Goal: Find specific page/section: Find specific page/section

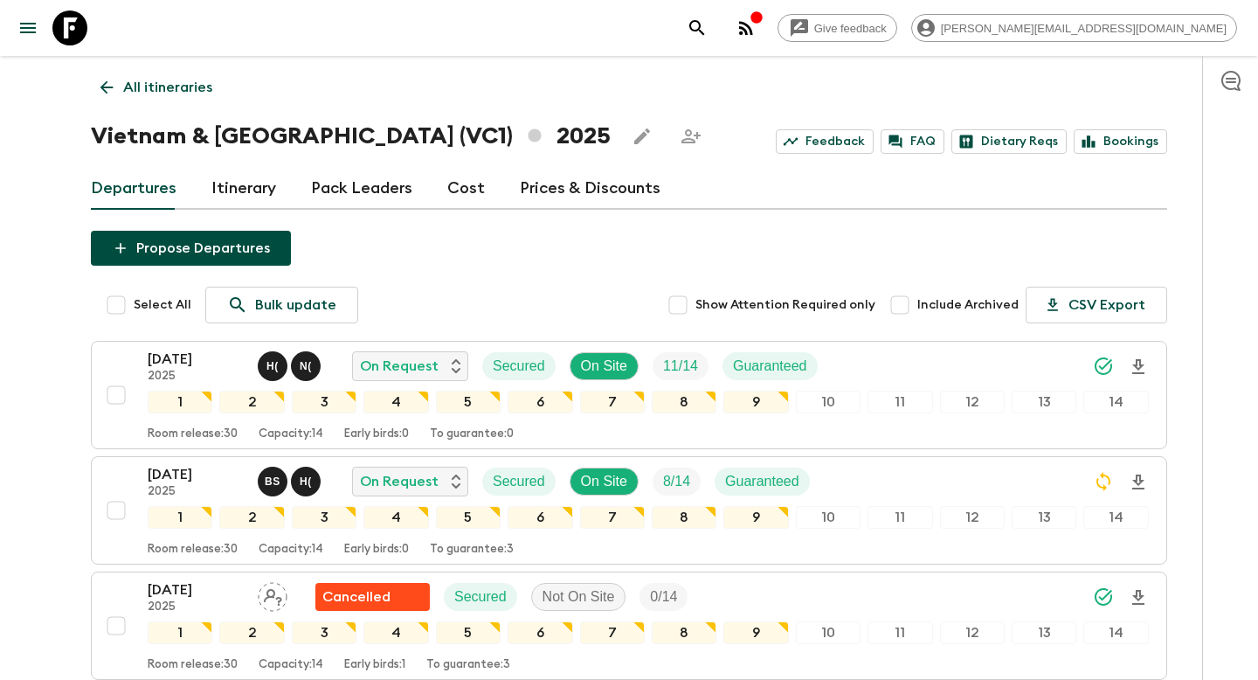
click at [187, 93] on p "All itineraries" at bounding box center [167, 87] width 89 height 21
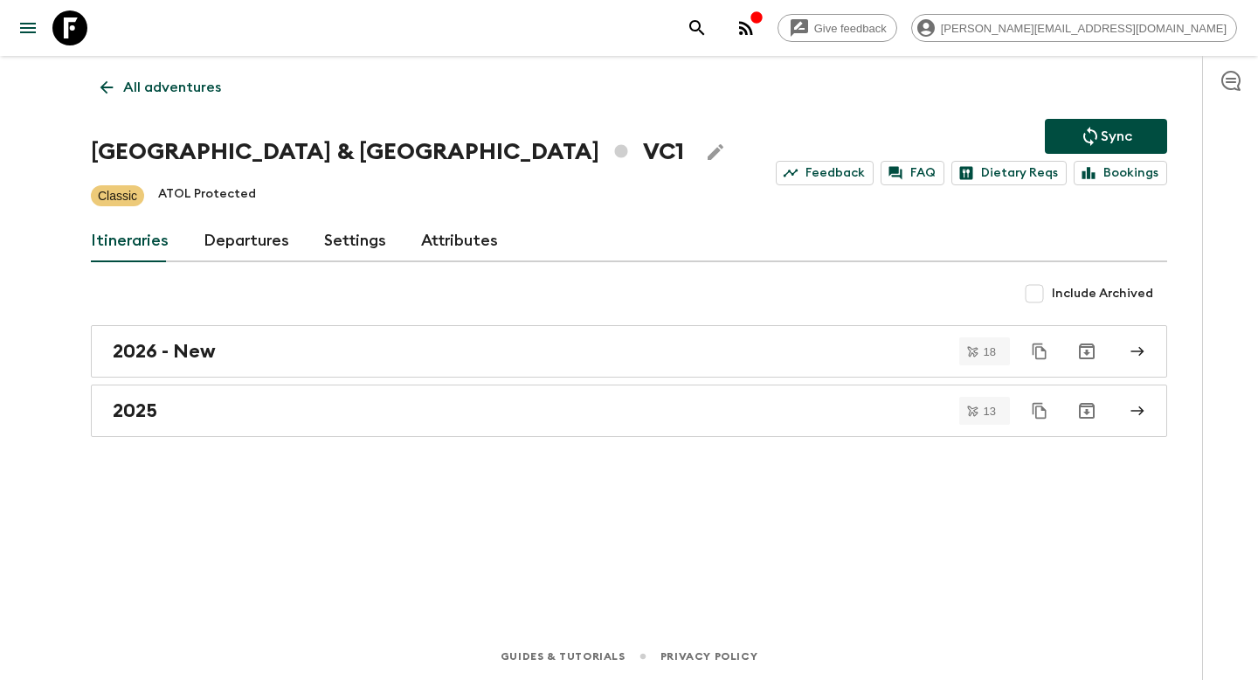
click at [165, 84] on p "All adventures" at bounding box center [172, 87] width 98 height 21
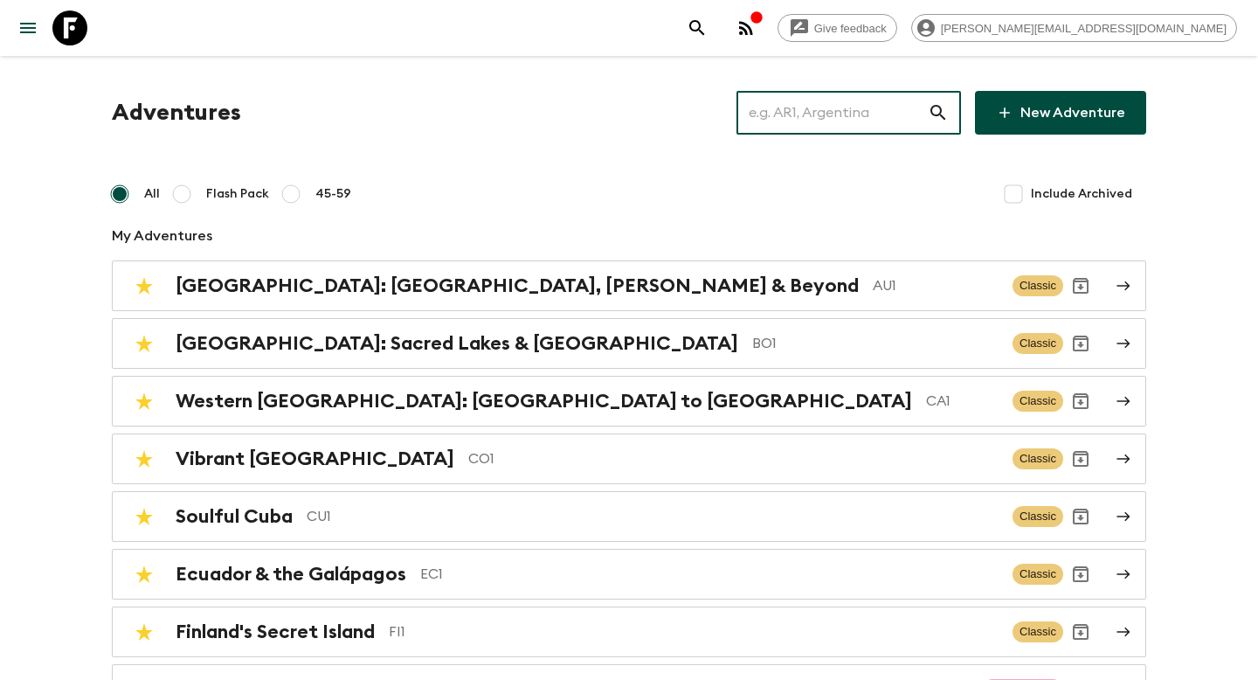
click at [789, 107] on input "text" at bounding box center [831, 112] width 191 height 49
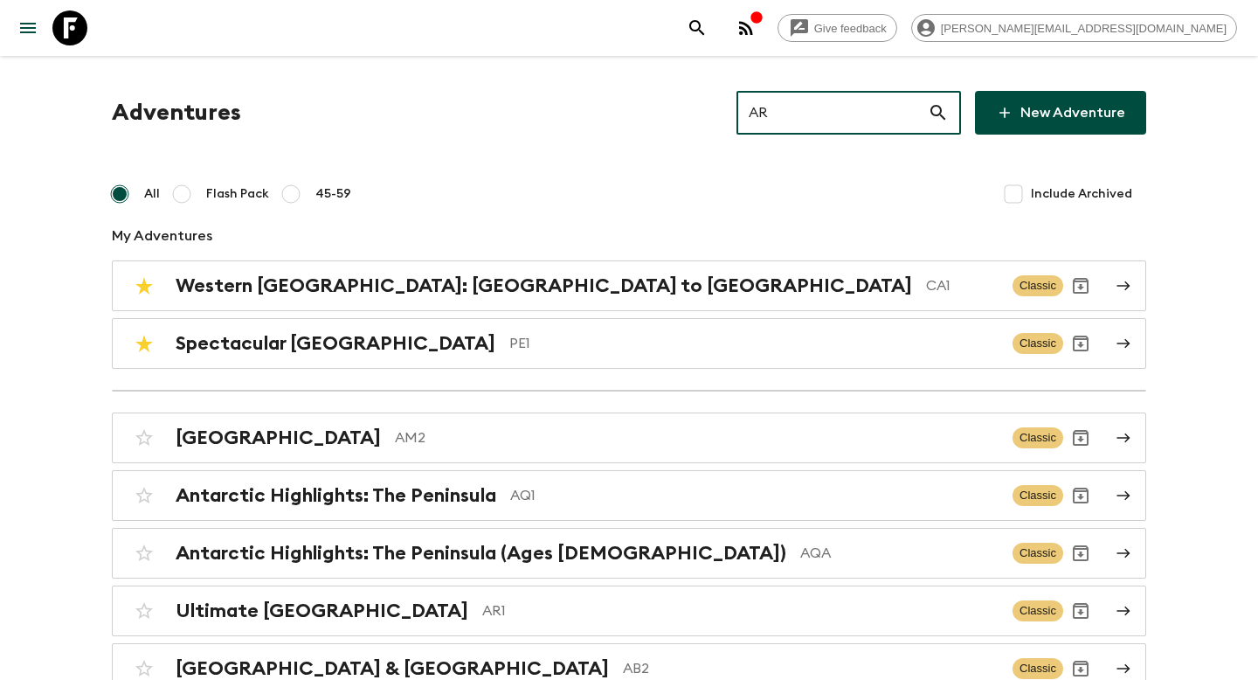
type input "AR1"
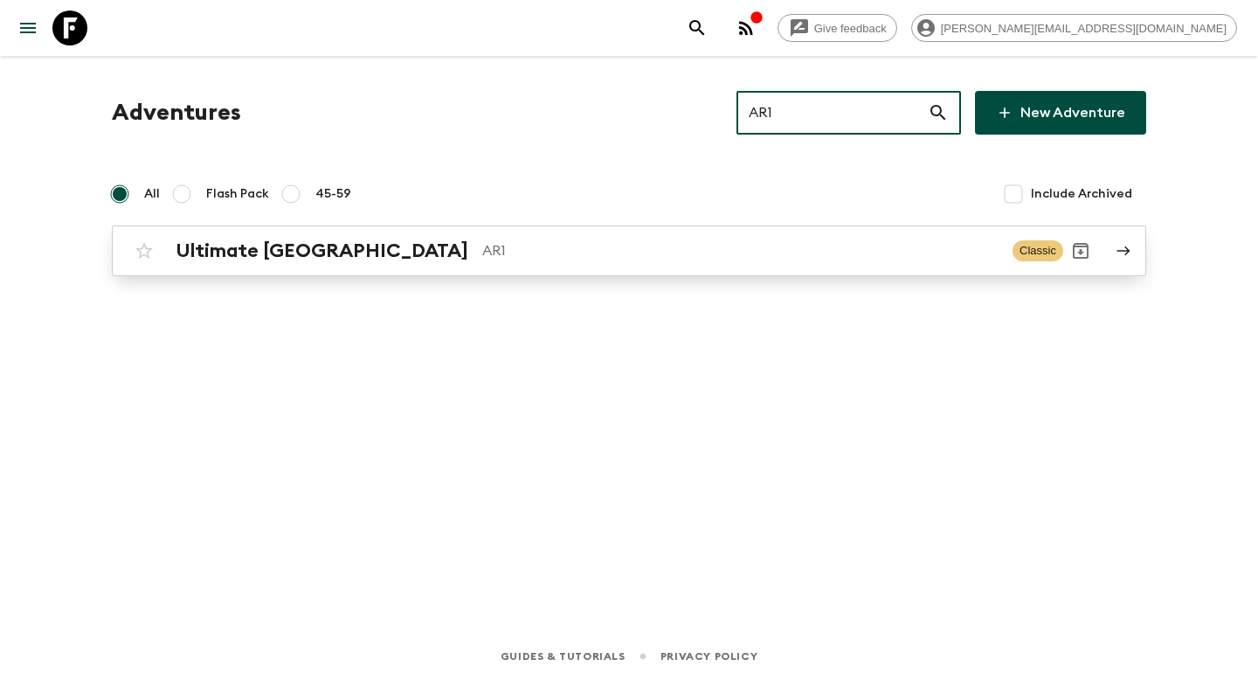
click at [641, 259] on p "AR1" at bounding box center [740, 250] width 516 height 21
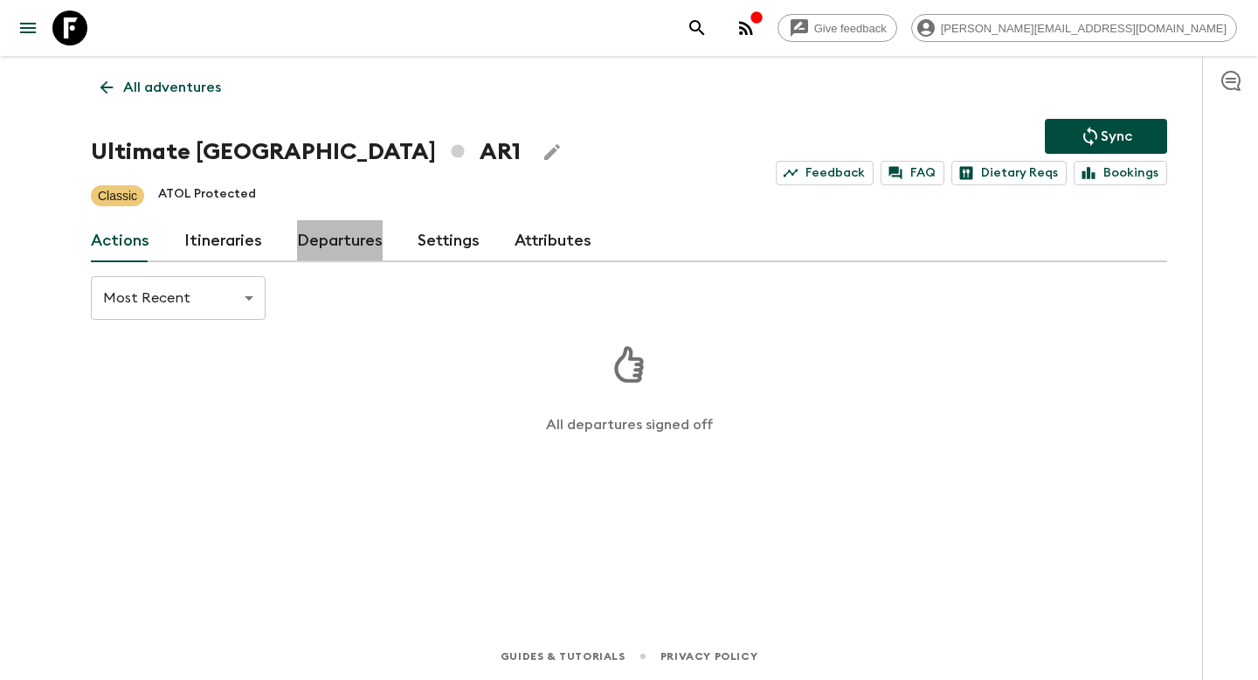
click at [350, 245] on link "Departures" at bounding box center [340, 241] width 86 height 42
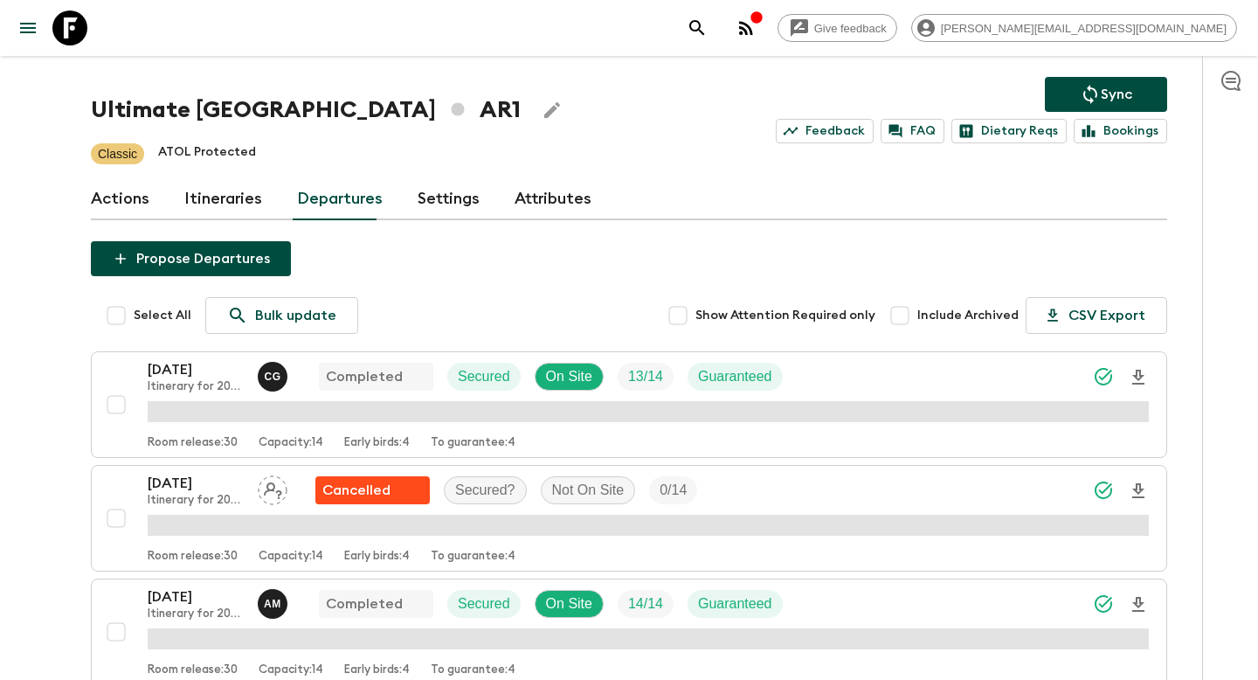
scroll to position [60, 0]
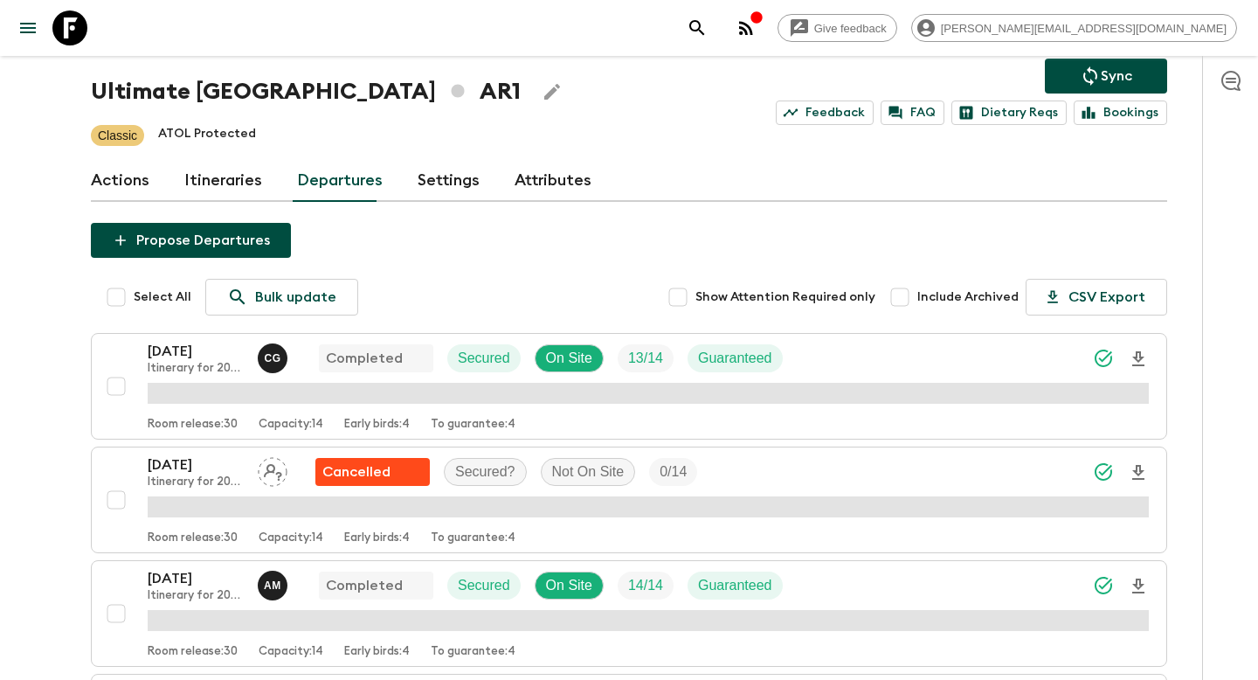
click at [434, 189] on link "Settings" at bounding box center [449, 181] width 62 height 42
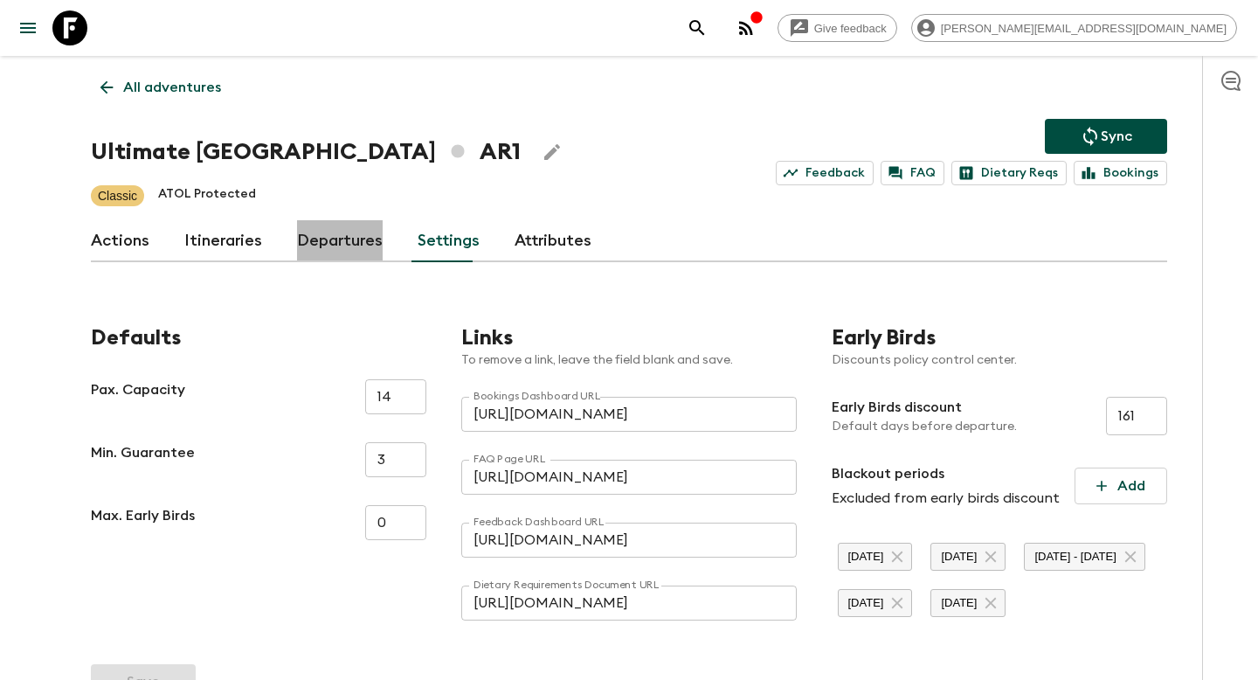
click at [338, 235] on link "Departures" at bounding box center [340, 241] width 86 height 42
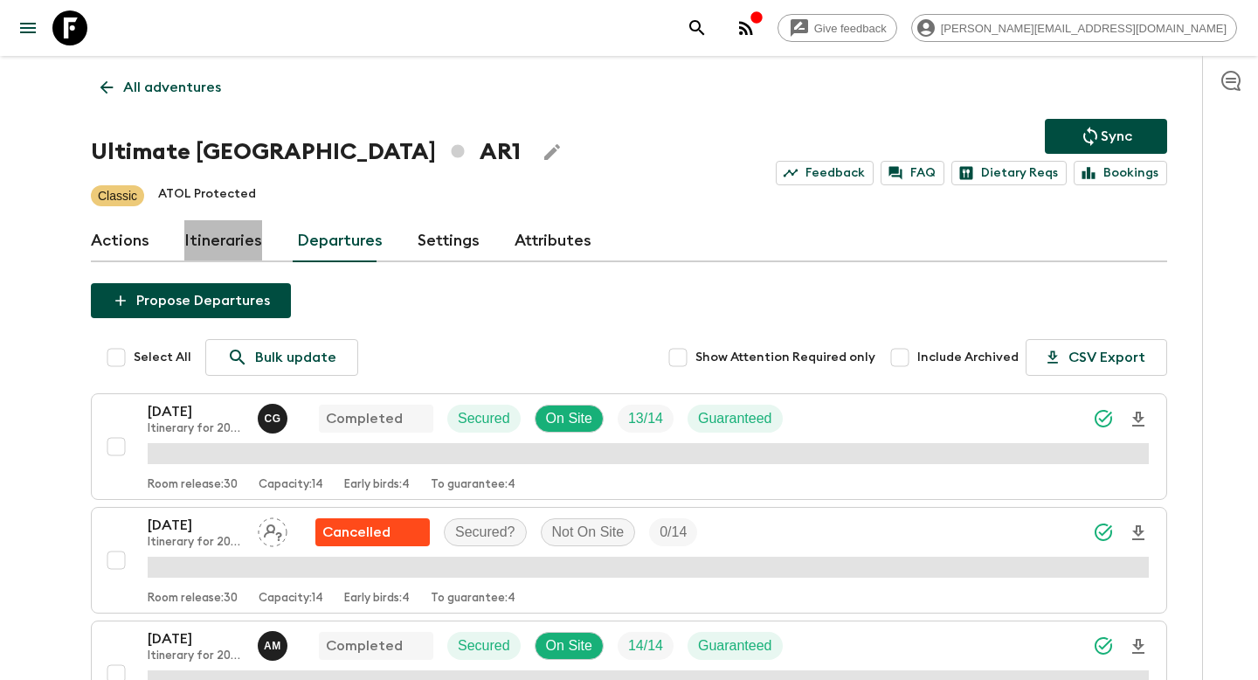
click at [224, 239] on link "Itineraries" at bounding box center [223, 241] width 78 height 42
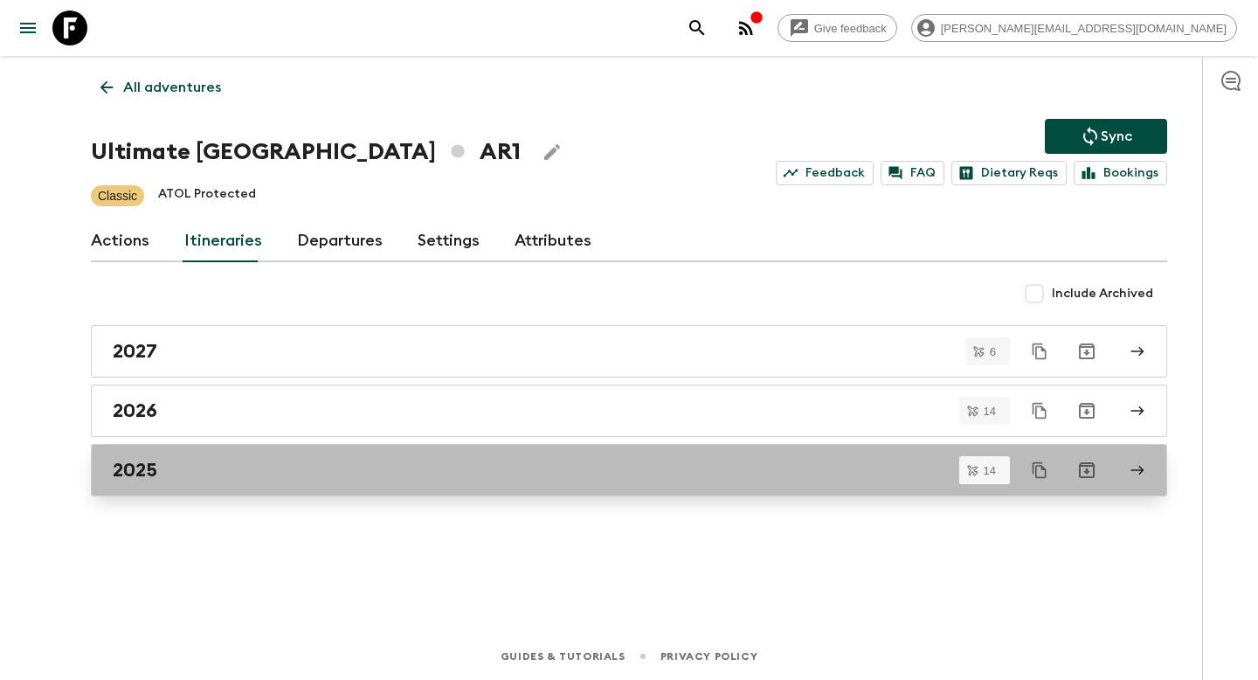
click at [278, 448] on link "2025" at bounding box center [629, 470] width 1076 height 52
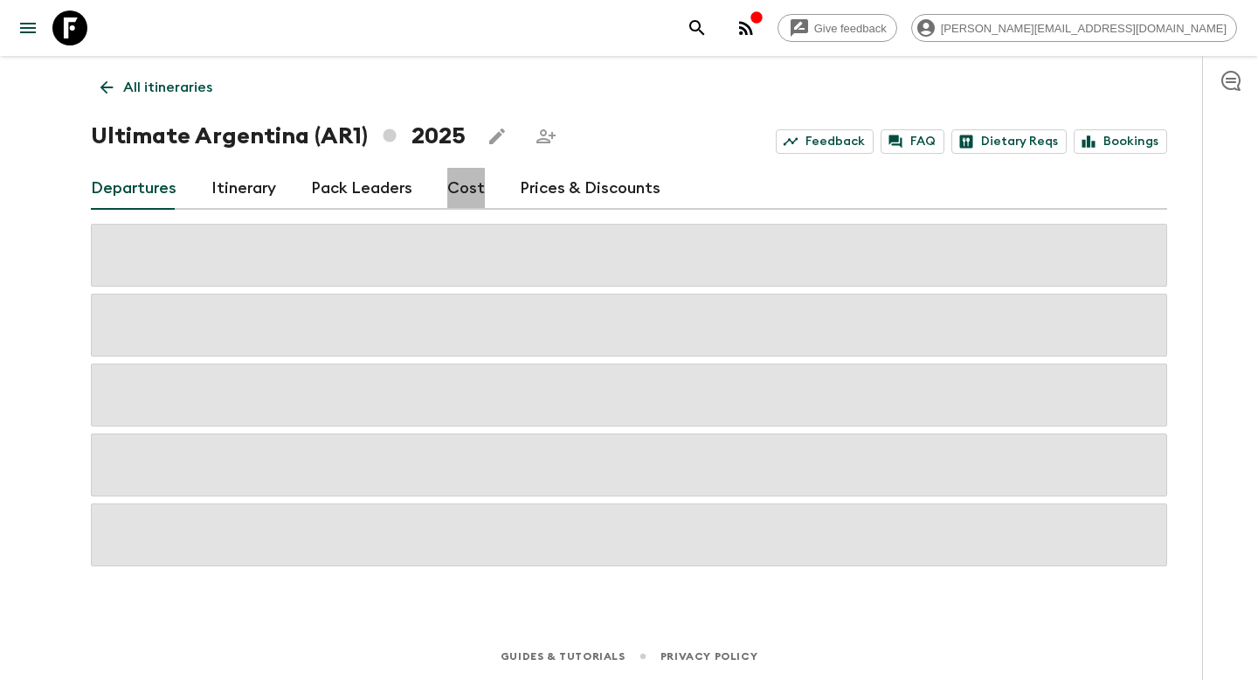
click at [459, 196] on link "Cost" at bounding box center [466, 189] width 38 height 42
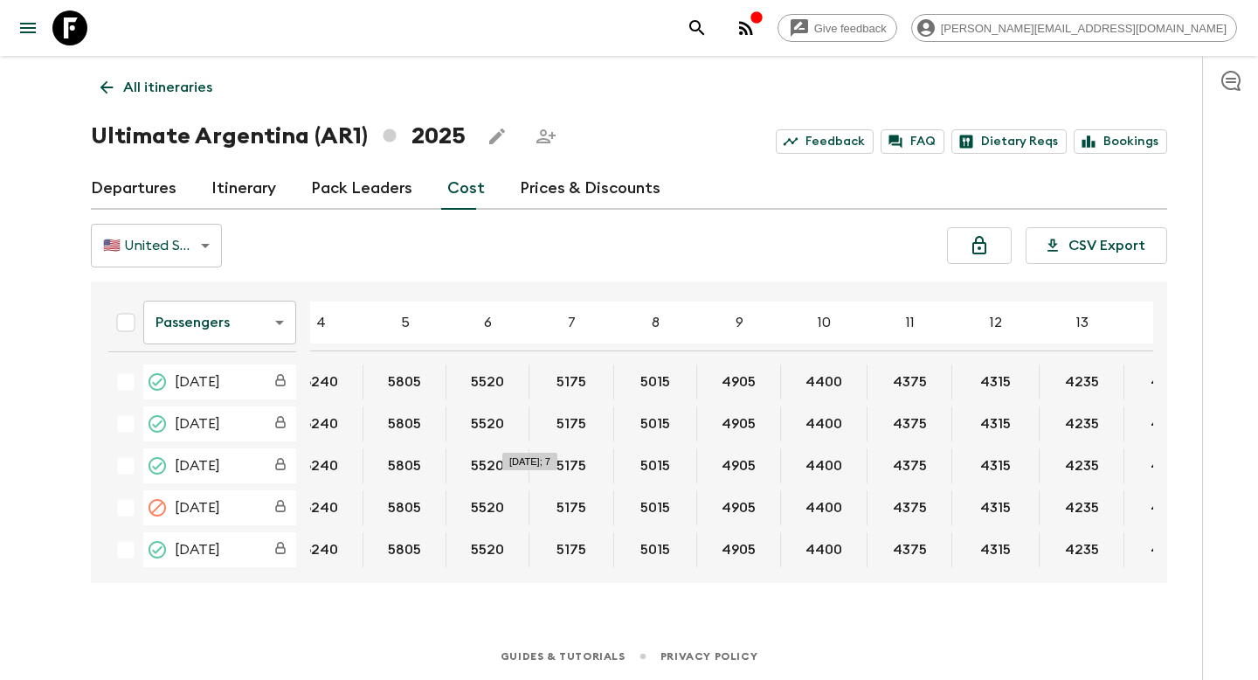
scroll to position [0, 47]
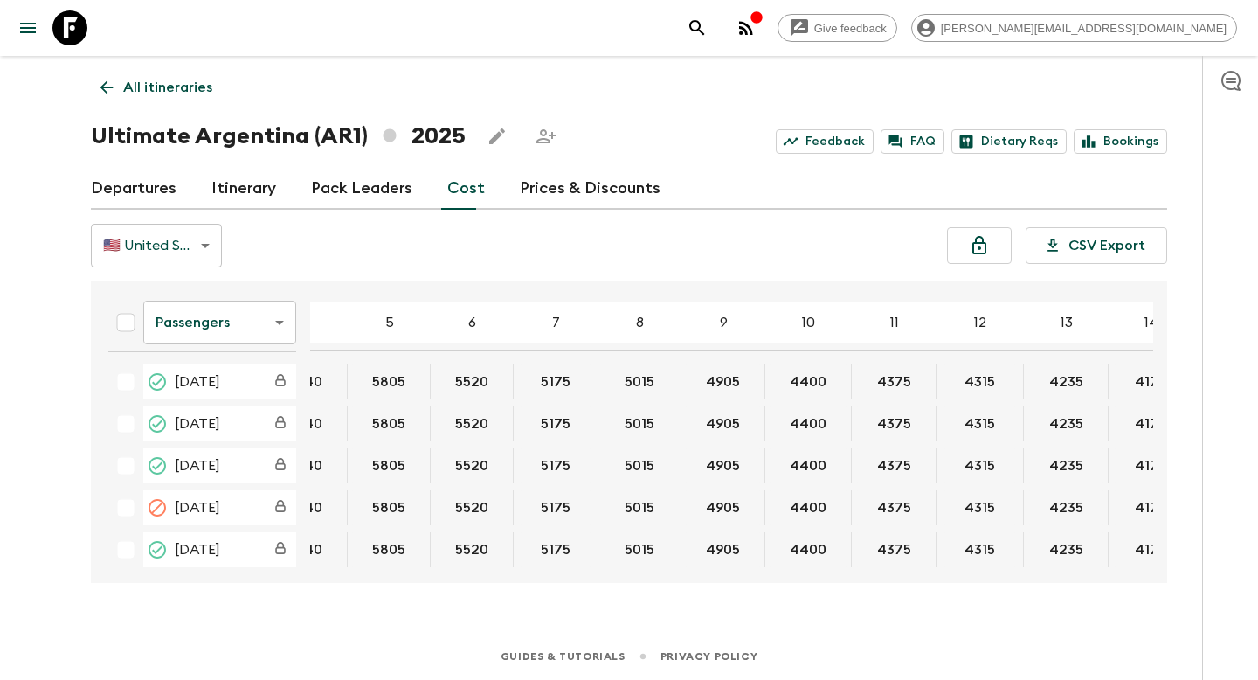
click at [570, 196] on link "Prices & Discounts" at bounding box center [590, 189] width 141 height 42
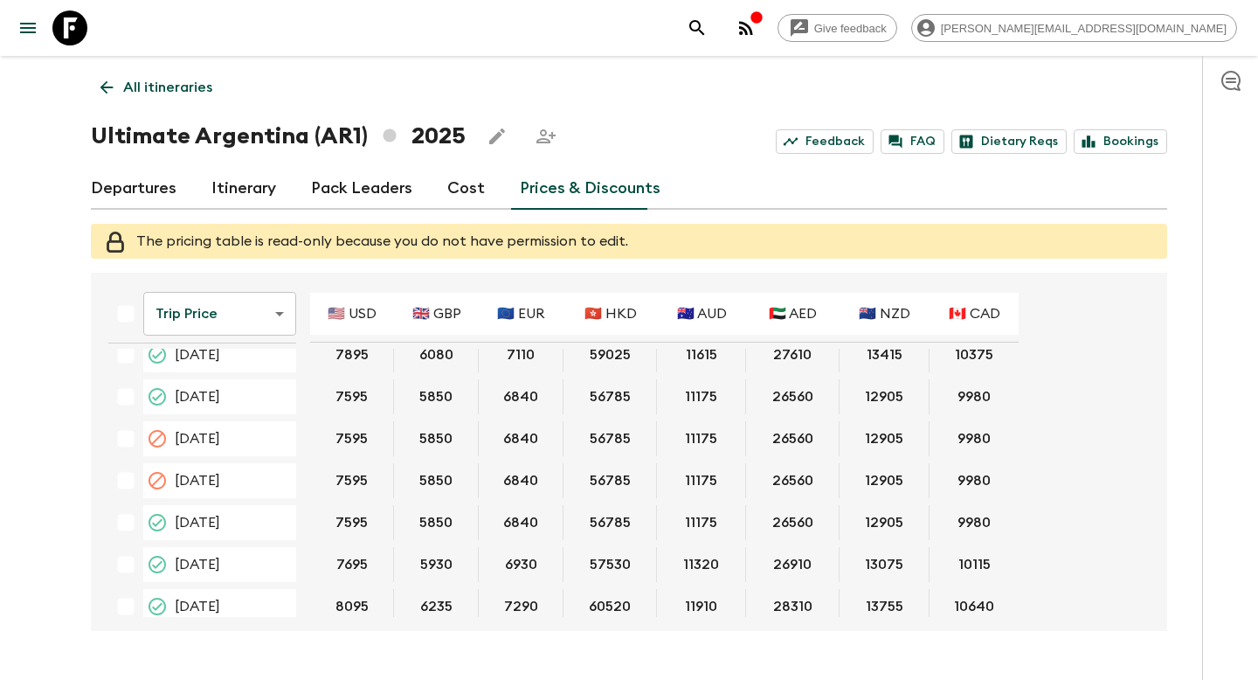
click at [169, 63] on div "All itineraries Ultimate Argentina (AR1) 2025 Feedback FAQ Dietary Reqs Booking…" at bounding box center [629, 343] width 1118 height 575
click at [169, 73] on link "All itineraries" at bounding box center [156, 87] width 131 height 35
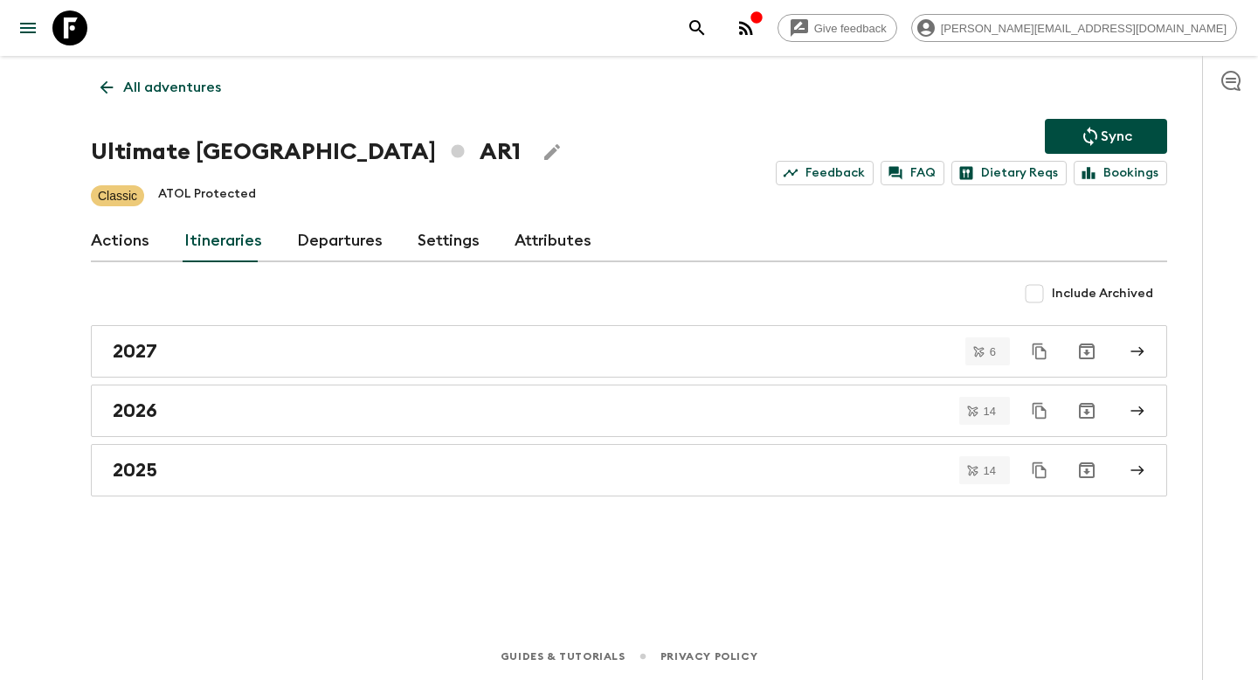
click at [179, 100] on link "All adventures" at bounding box center [161, 87] width 140 height 35
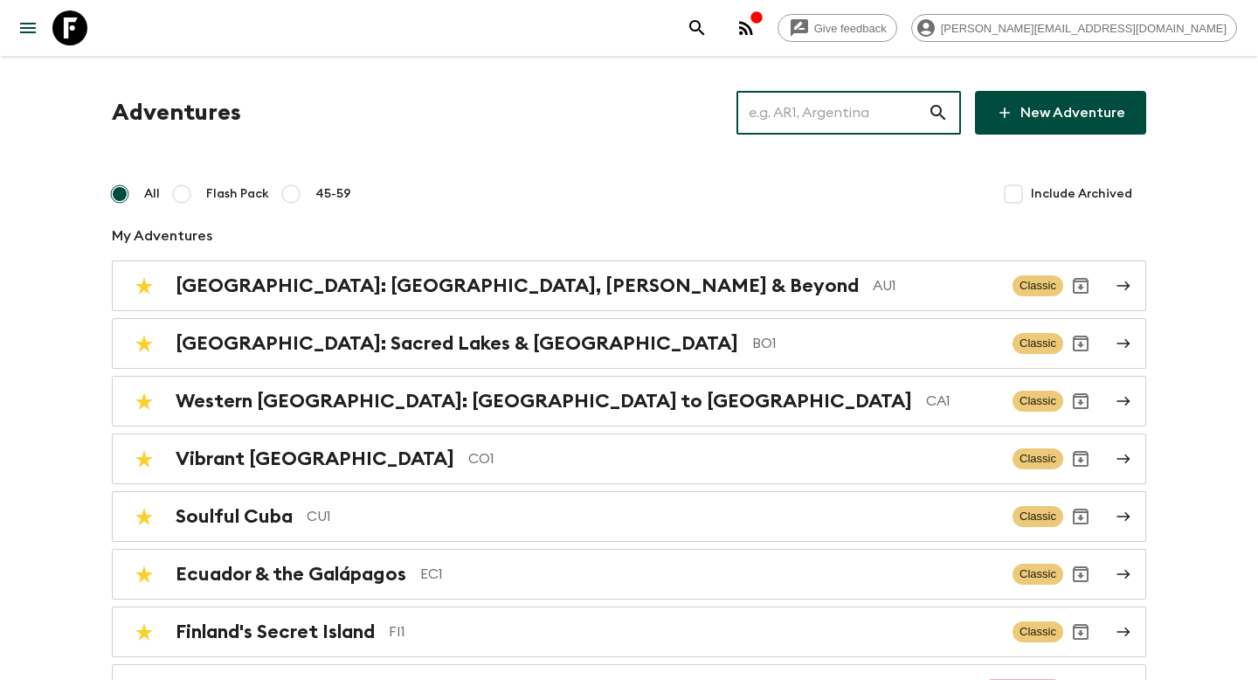
click at [848, 100] on input "text" at bounding box center [831, 112] width 191 height 49
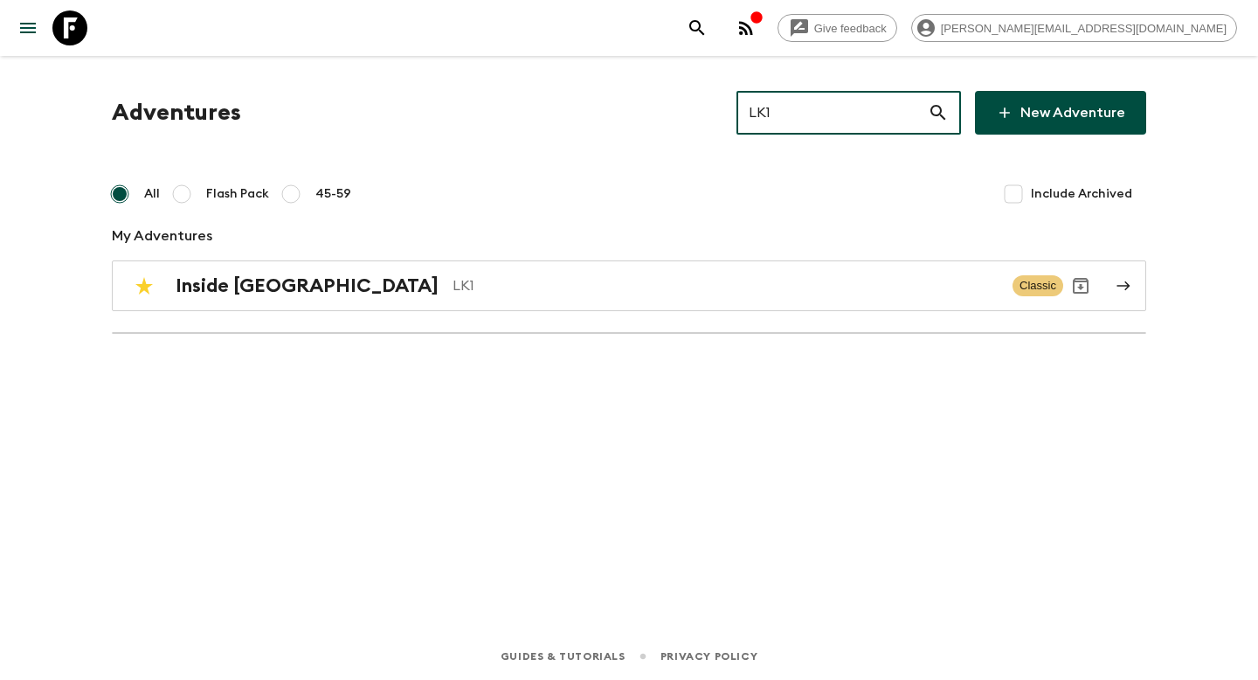
type input "LK1"
click at [692, 323] on div "Adventures LK1 ​ New Adventure All Flash Pack 45-59 Include Archived My Adventu…" at bounding box center [629, 223] width 1076 height 264
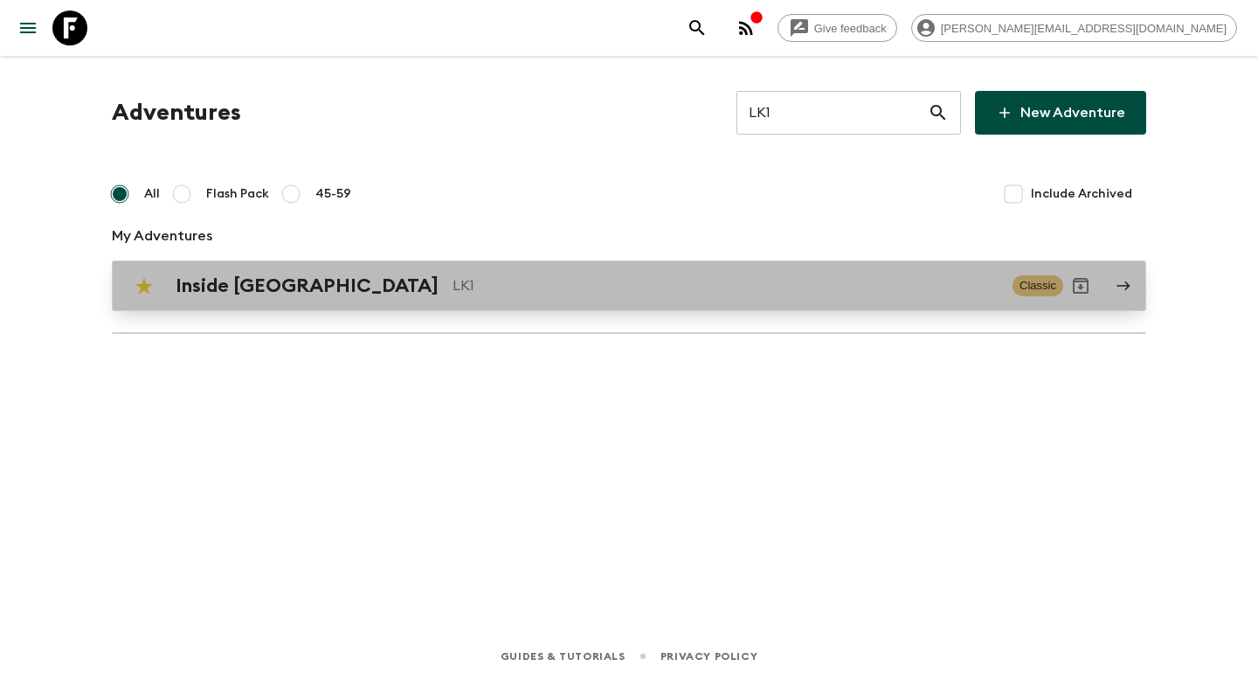
click at [693, 303] on link "Inside [GEOGRAPHIC_DATA] LK1 Classic" at bounding box center [629, 285] width 1034 height 51
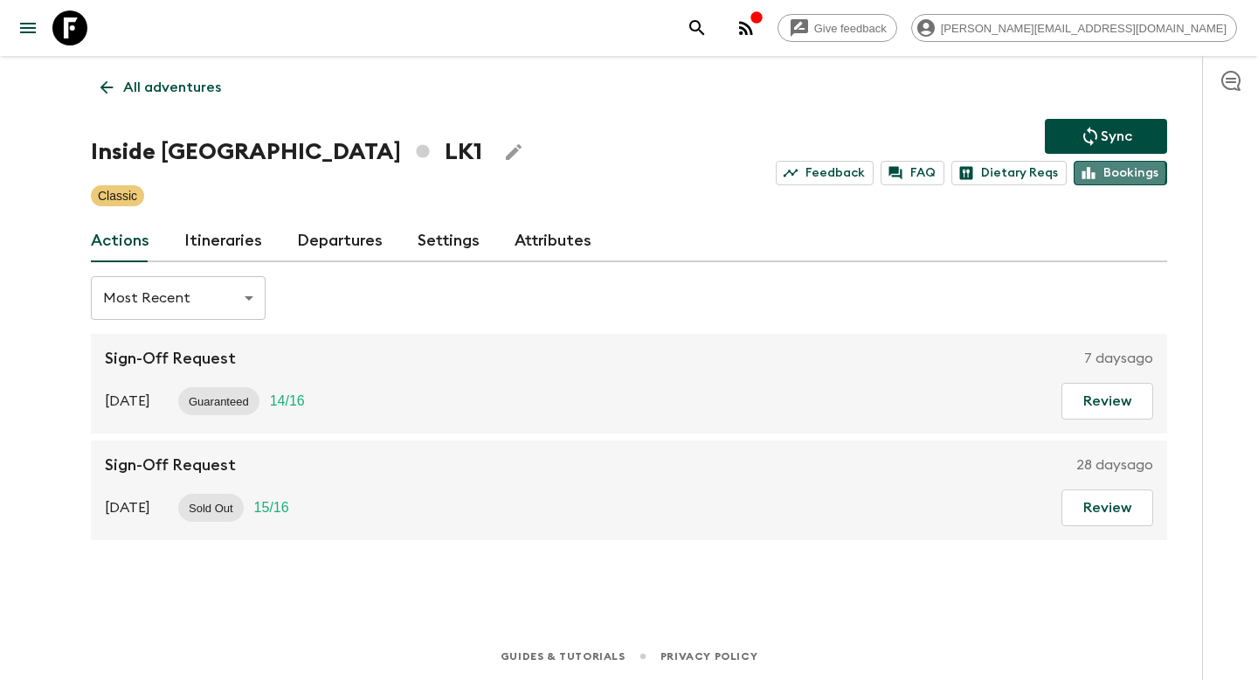
click at [1080, 173] on link "Bookings" at bounding box center [1120, 173] width 93 height 24
click at [161, 93] on p "All adventures" at bounding box center [172, 87] width 98 height 21
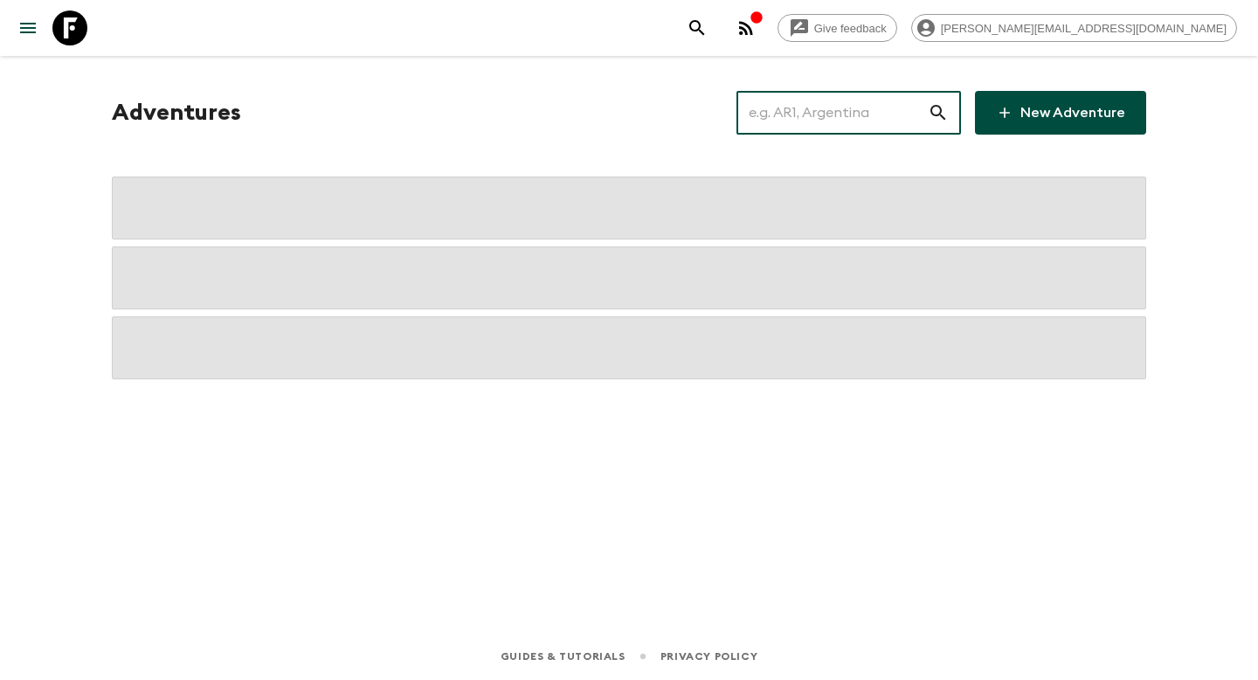
click at [775, 111] on input "text" at bounding box center [831, 112] width 191 height 49
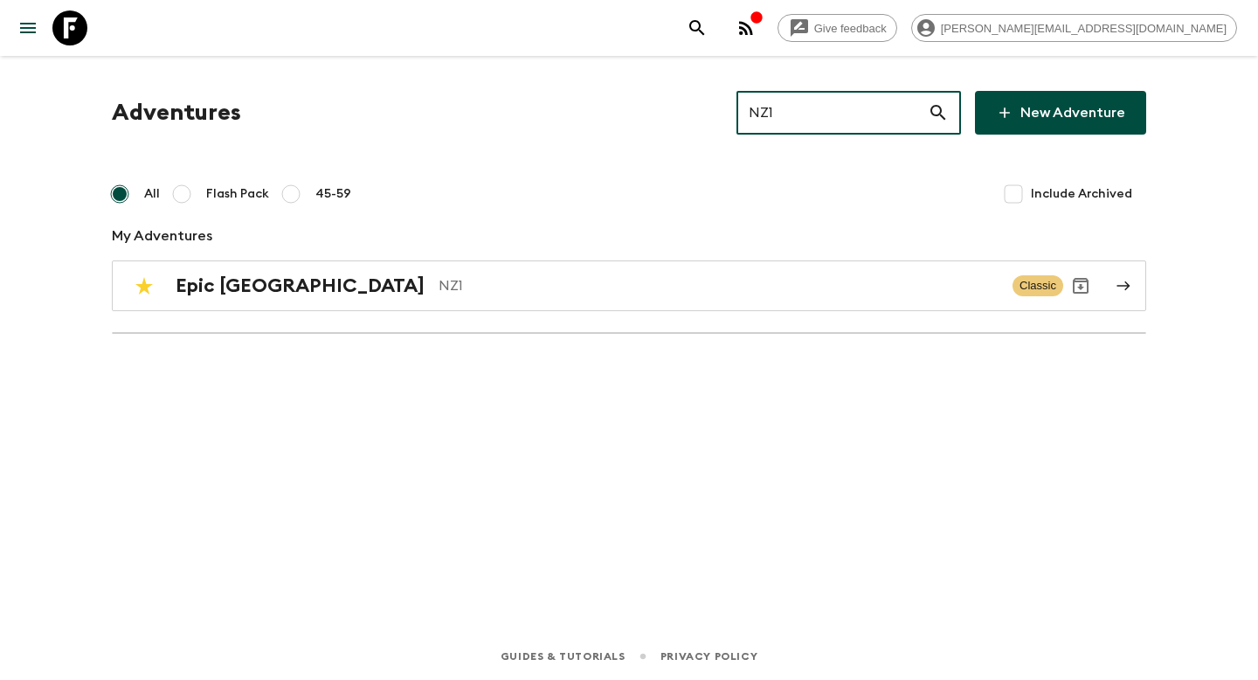
type input "NZ1"
